Goal: Transaction & Acquisition: Purchase product/service

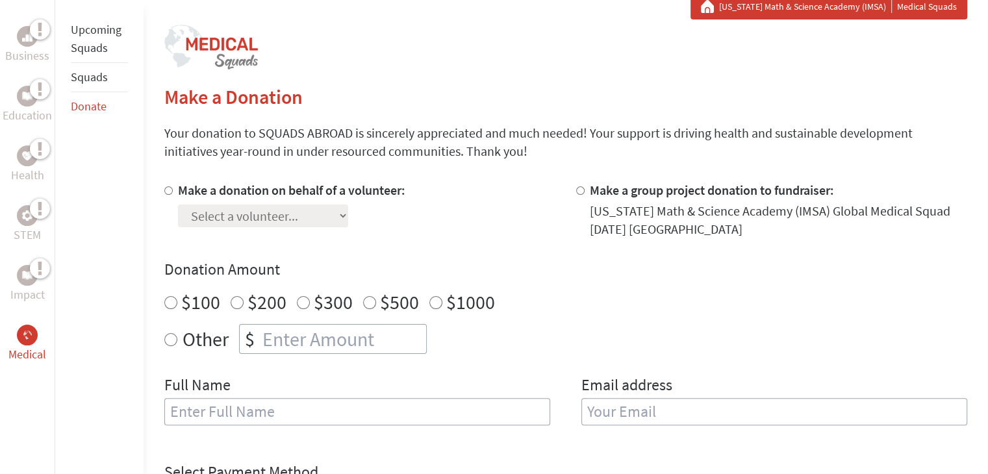
scroll to position [249, 0]
click at [294, 314] on div "Donation Amount $100 $200 $300 $500 $1000 Other $" at bounding box center [565, 305] width 803 height 95
radio input "true"
click at [296, 324] on input "number" at bounding box center [343, 338] width 166 height 29
type input "250"
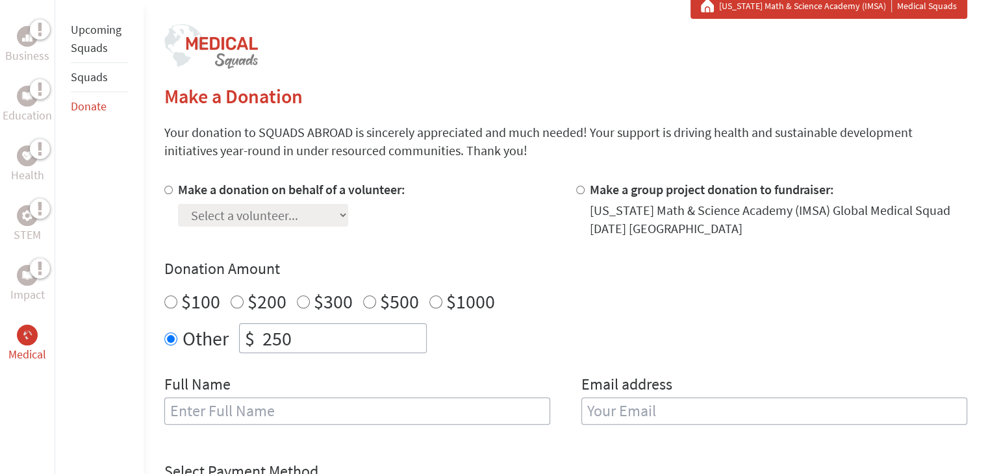
click at [580, 198] on div at bounding box center [583, 209] width 14 height 57
click at [580, 191] on input "Make a group project donation to fundraiser:" at bounding box center [580, 190] width 8 height 8
radio input "true"
click at [173, 190] on div at bounding box center [171, 209] width 14 height 57
click at [168, 187] on input "Make a donation on behalf of a volunteer:" at bounding box center [168, 190] width 8 height 8
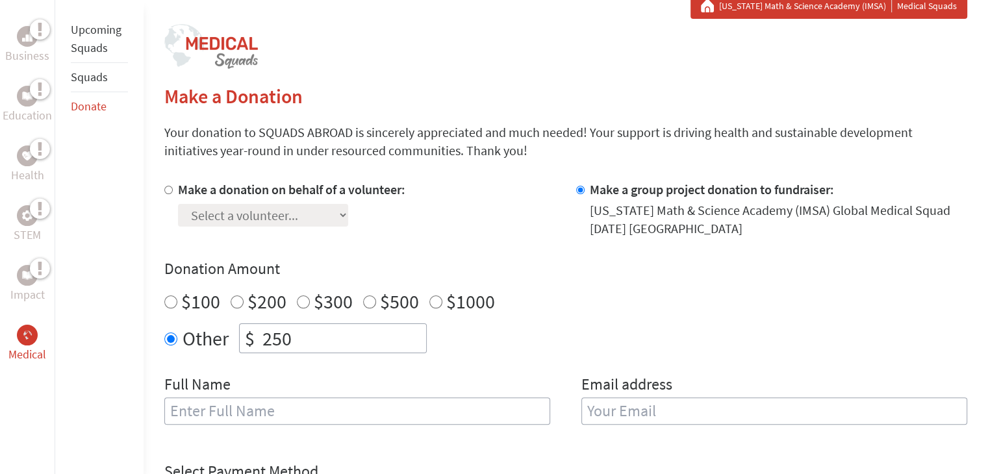
radio input "true"
click at [301, 208] on select "Select a volunteer... [PERSON_NAME] [PERSON_NAME] [PERSON_NAME] [PERSON_NAME] […" at bounding box center [263, 215] width 170 height 23
click at [368, 86] on h2 "Make a Donation" at bounding box center [565, 95] width 803 height 23
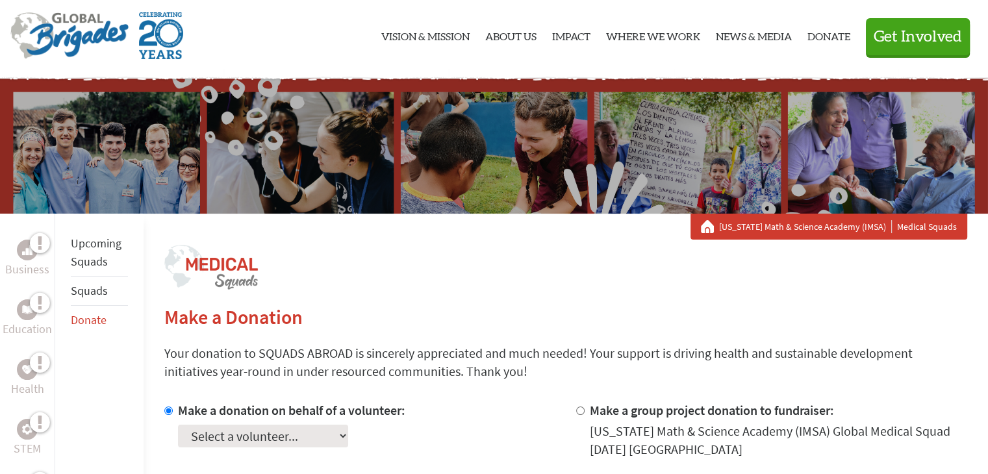
scroll to position [0, 0]
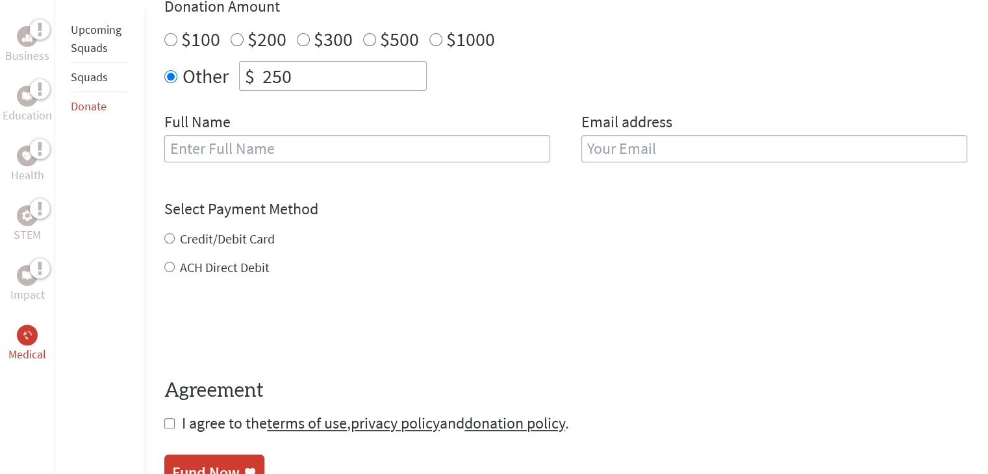
scroll to position [512, 0]
click at [171, 240] on input "Credit/Debit Card" at bounding box center [169, 238] width 10 height 10
radio input "true"
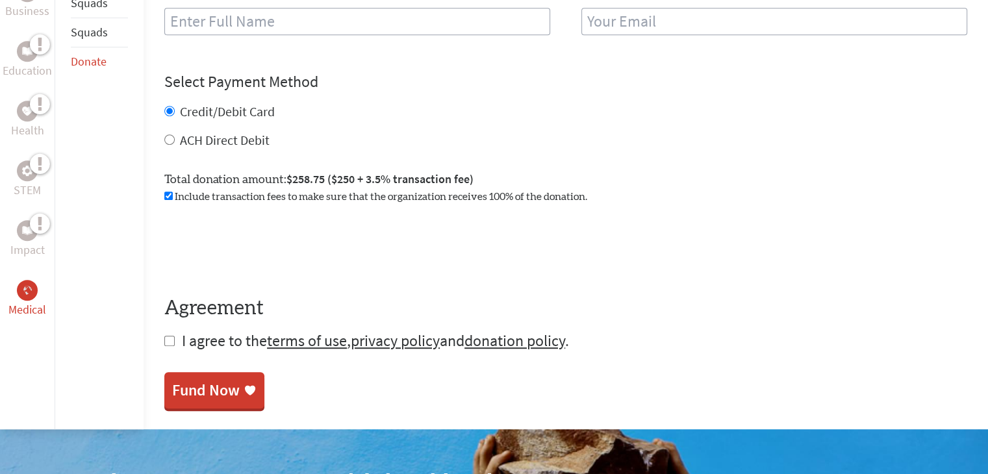
scroll to position [645, 0]
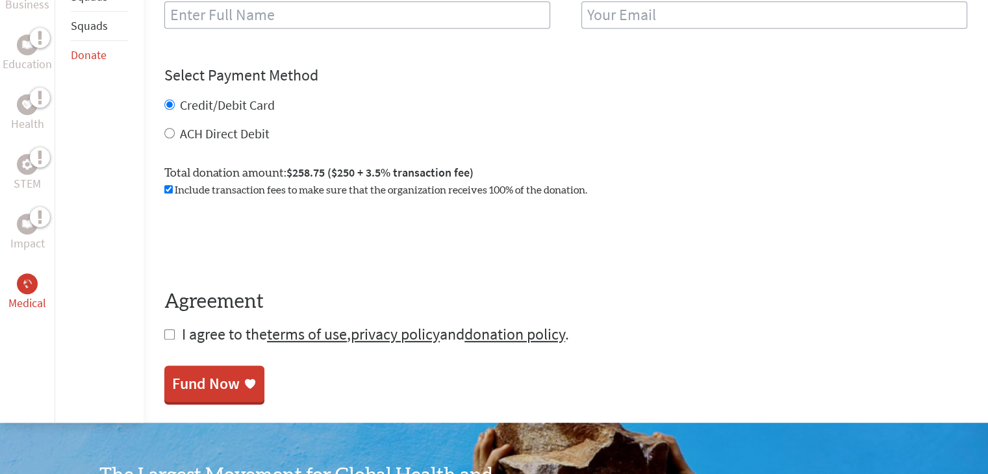
click at [171, 338] on input "checkbox" at bounding box center [169, 334] width 10 height 10
checkbox input "true"
click at [216, 390] on div "Fund Now" at bounding box center [206, 385] width 68 height 21
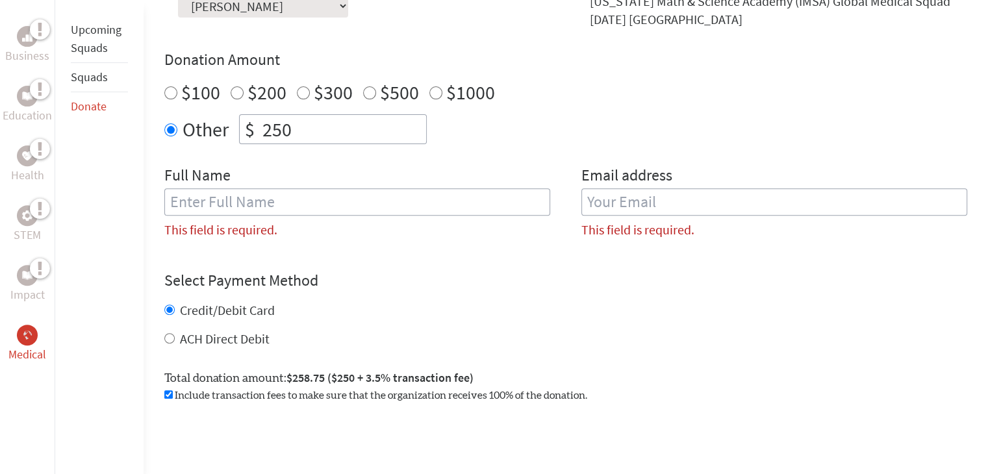
scroll to position [430, 0]
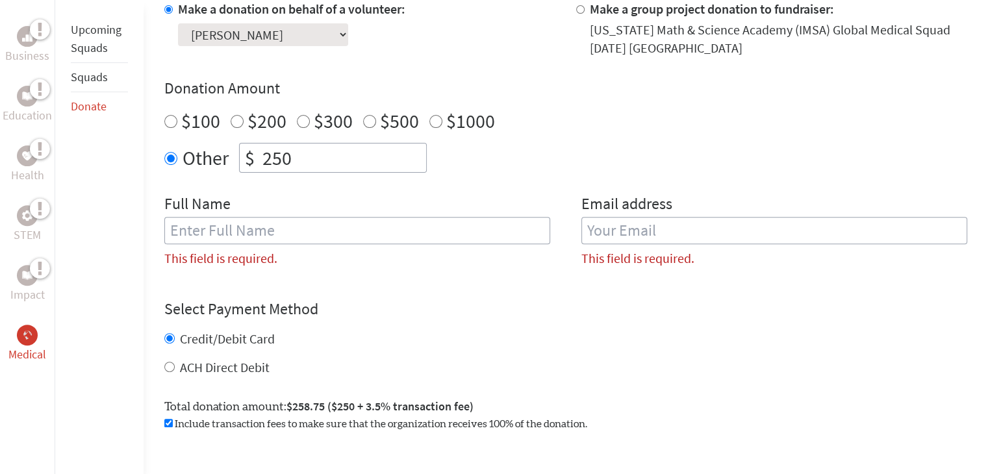
click at [255, 236] on input "text" at bounding box center [357, 230] width 386 height 27
type input "Nicholas Mohyla"
click at [621, 236] on input "email" at bounding box center [774, 230] width 386 height 27
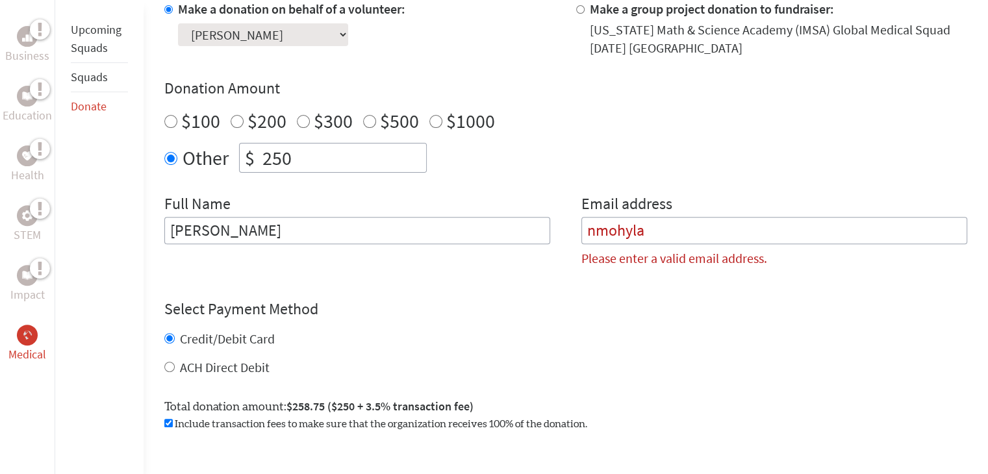
type input "nmohyla@imsa.edu"
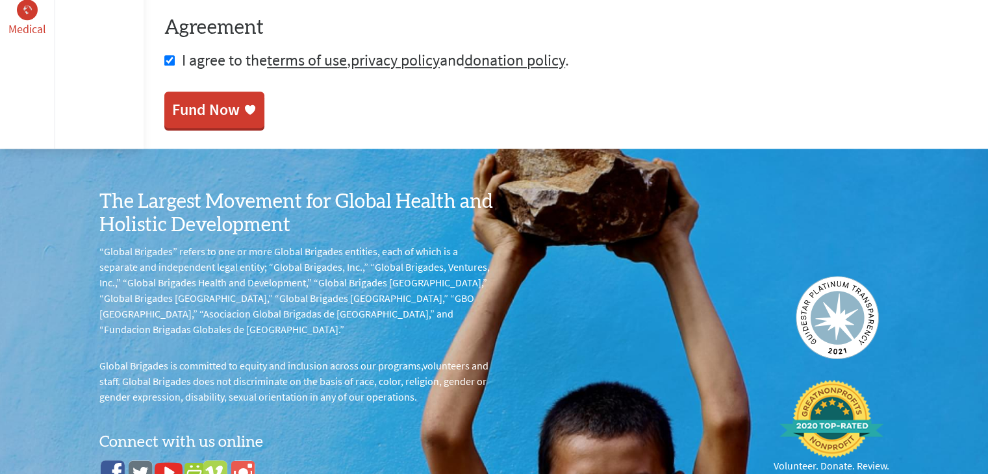
scroll to position [965, 0]
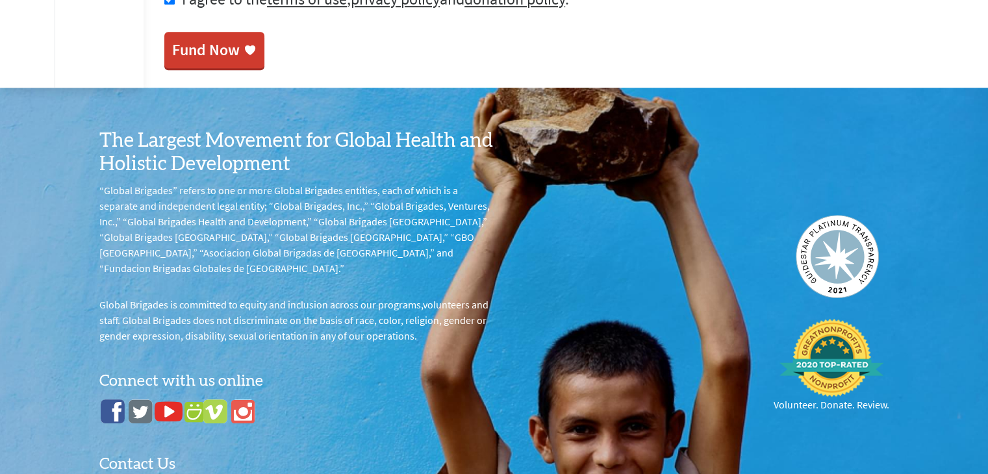
click at [226, 60] on link "Fund Now" at bounding box center [214, 50] width 100 height 36
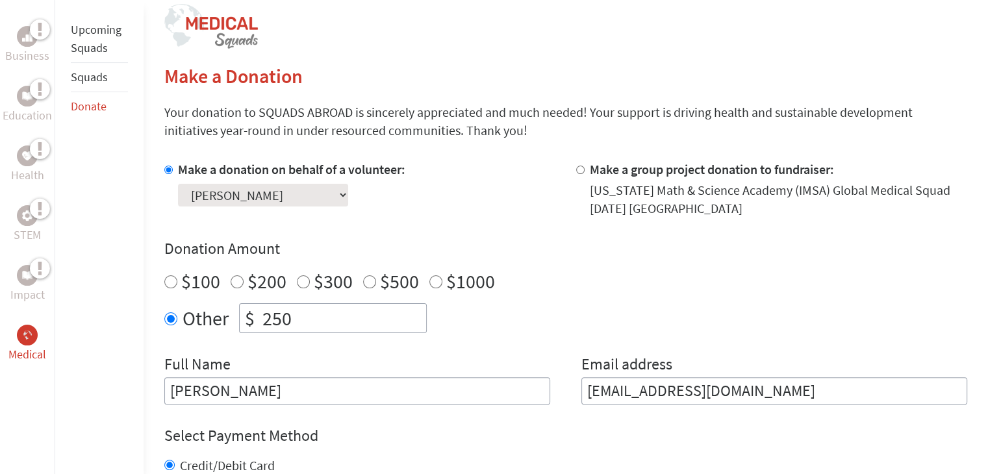
scroll to position [268, 0]
